Goal: Task Accomplishment & Management: Complete application form

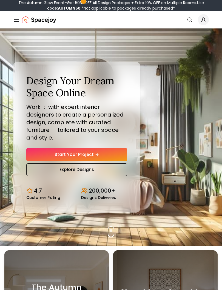
click at [112, 150] on link "Start Your Project" at bounding box center [76, 154] width 101 height 13
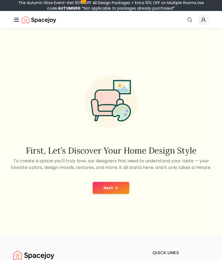
click at [108, 189] on button "Next" at bounding box center [111, 188] width 37 height 12
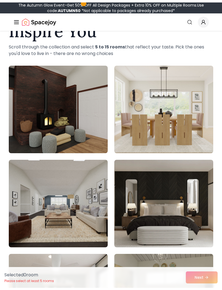
scroll to position [35, 0]
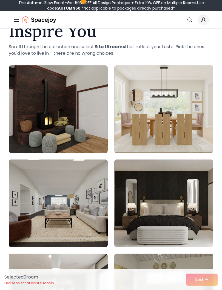
click at [28, 183] on img at bounding box center [58, 204] width 99 height 88
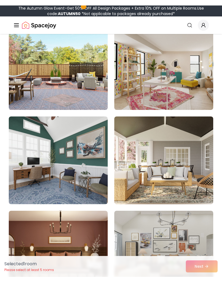
scroll to position [372, 0]
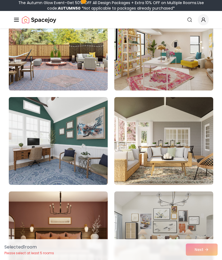
click at [26, 150] on img at bounding box center [58, 141] width 99 height 88
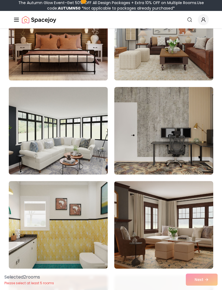
click at [25, 165] on img at bounding box center [58, 131] width 99 height 88
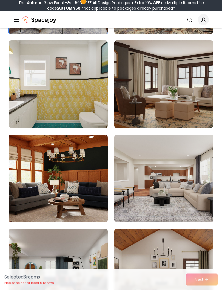
scroll to position [719, 0]
click at [28, 172] on img at bounding box center [58, 179] width 99 height 88
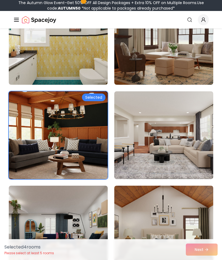
click at [199, 113] on img at bounding box center [163, 135] width 99 height 88
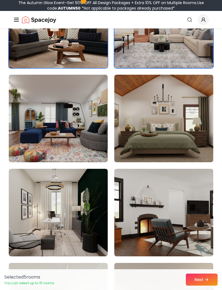
click at [18, 156] on img at bounding box center [58, 119] width 99 height 88
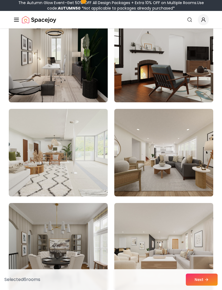
click at [195, 135] on img at bounding box center [163, 153] width 99 height 88
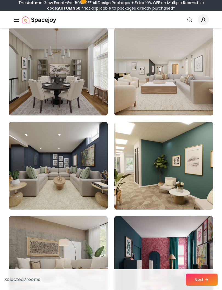
click at [20, 160] on img at bounding box center [58, 166] width 99 height 88
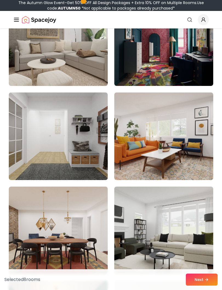
click at [20, 157] on img at bounding box center [58, 137] width 99 height 88
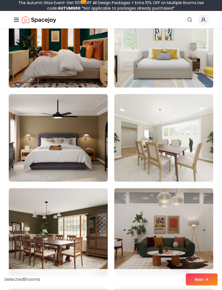
scroll to position [1706, 0]
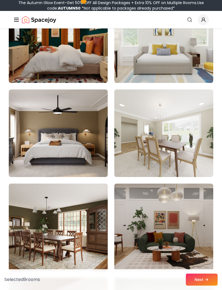
click at [35, 149] on img at bounding box center [58, 134] width 99 height 88
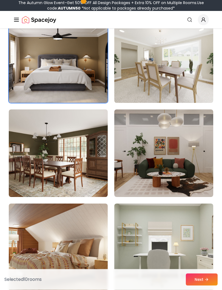
click at [194, 77] on img at bounding box center [163, 60] width 99 height 88
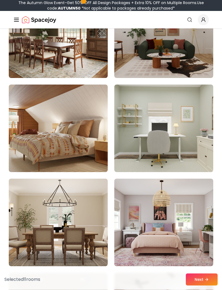
scroll to position [1902, 0]
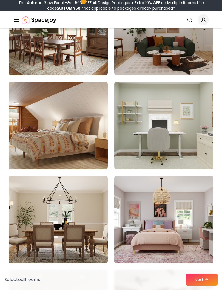
click at [28, 148] on img at bounding box center [58, 126] width 99 height 88
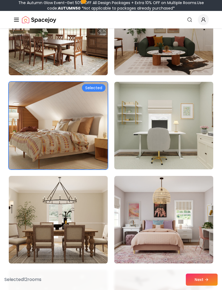
click at [191, 104] on img at bounding box center [163, 126] width 99 height 88
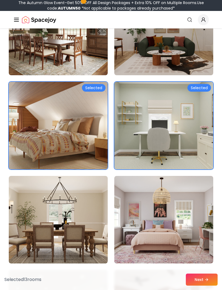
click at [198, 259] on button "Next" at bounding box center [202, 280] width 32 height 12
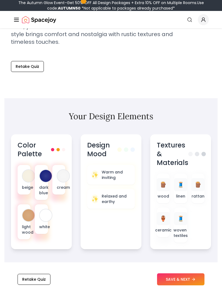
click at [193, 259] on icon at bounding box center [193, 280] width 4 height 4
